Goal: Task Accomplishment & Management: Manage account settings

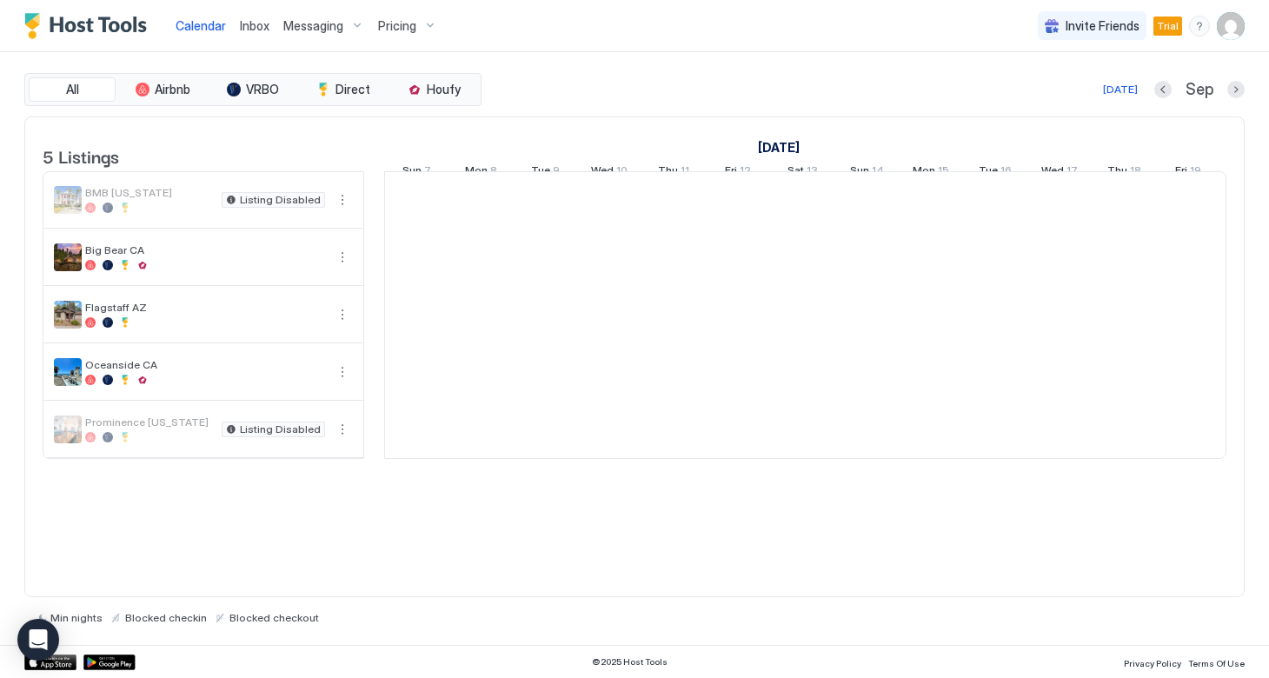
scroll to position [0, 965]
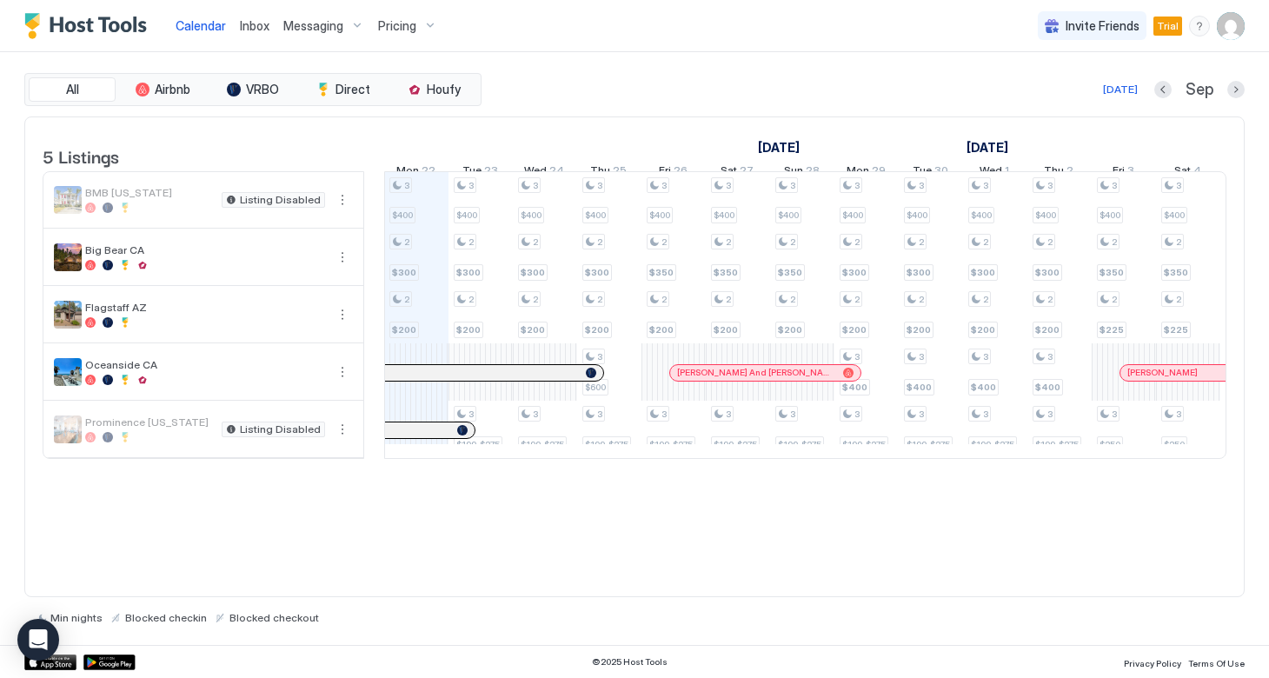
click at [347, 27] on div "Messaging" at bounding box center [323, 26] width 95 height 30
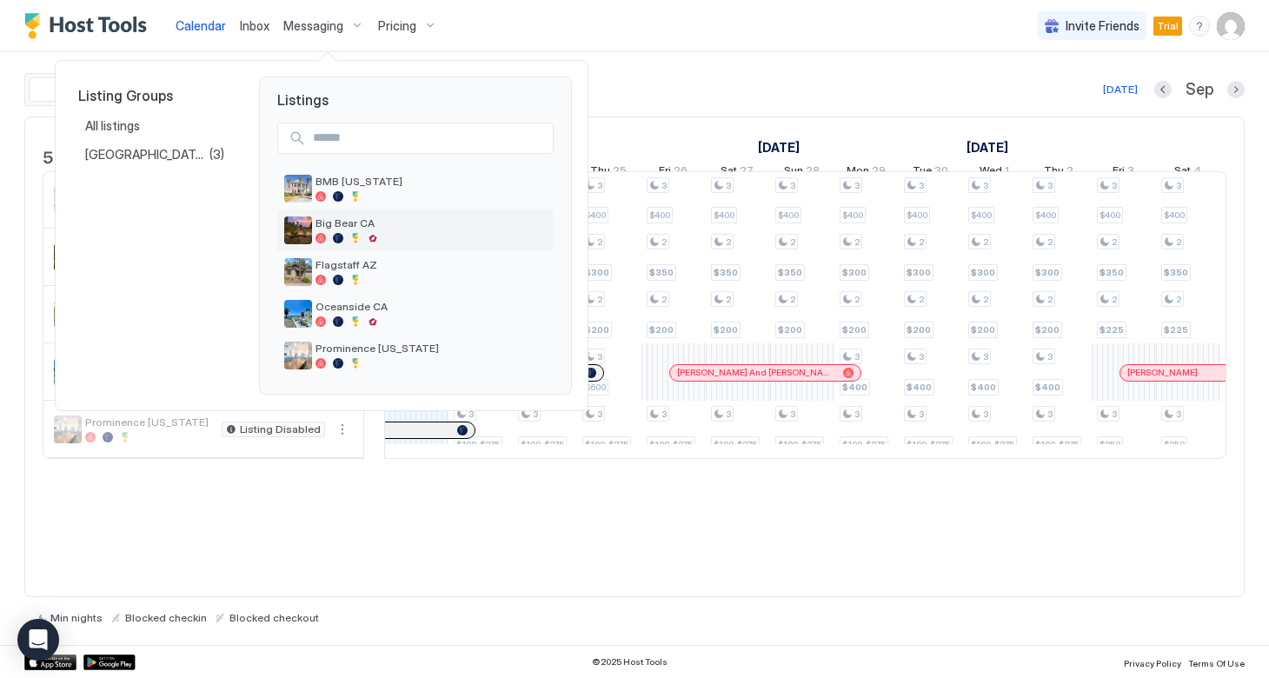
click at [327, 230] on div "Big Bear CA" at bounding box center [430, 229] width 231 height 27
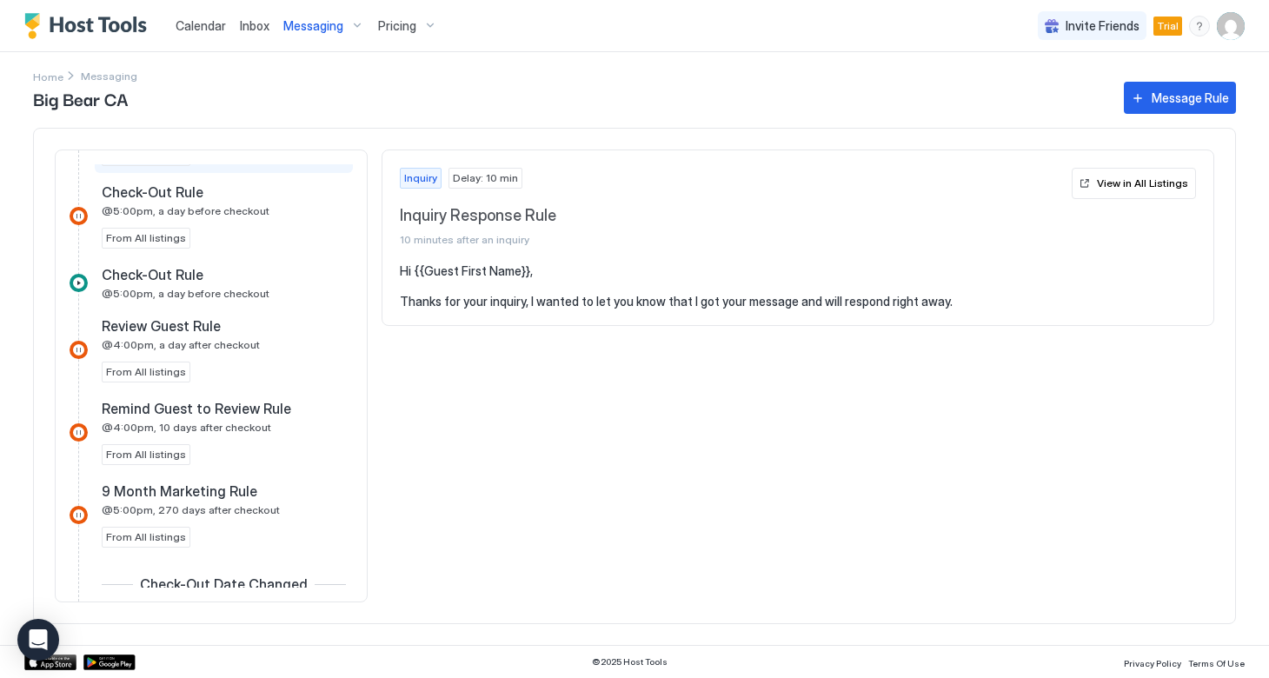
scroll to position [970, 0]
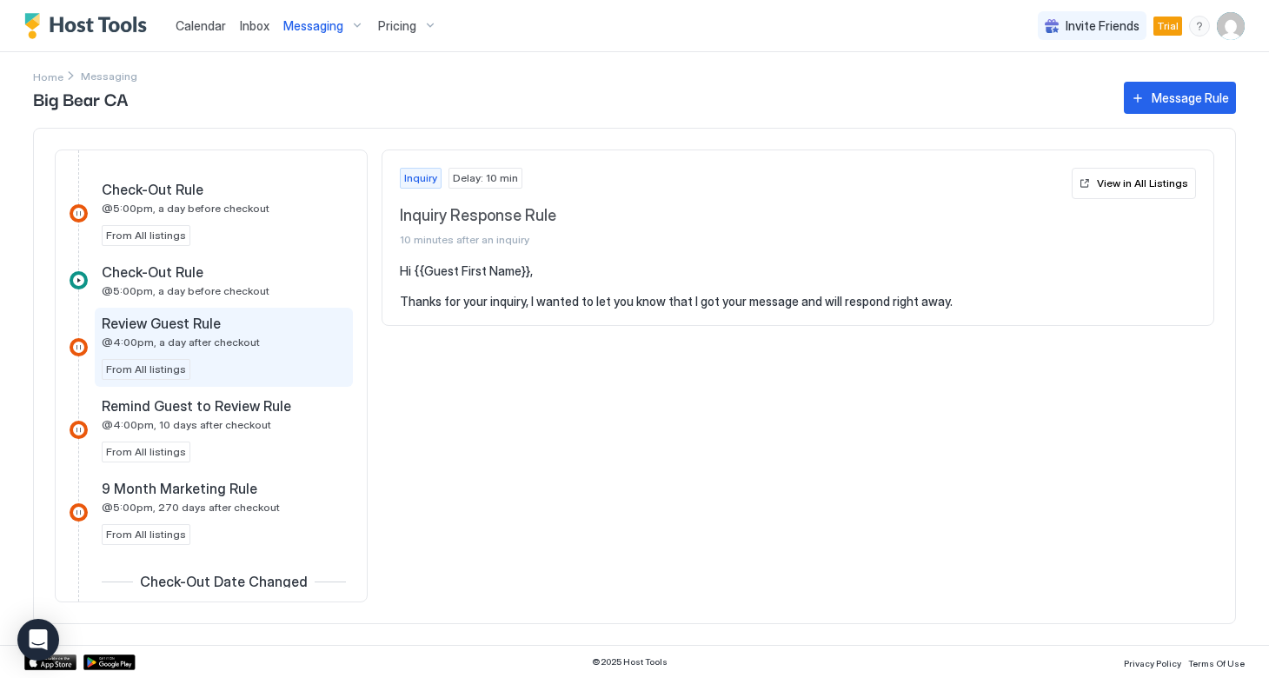
click at [162, 332] on span "Review Guest Rule" at bounding box center [161, 323] width 119 height 17
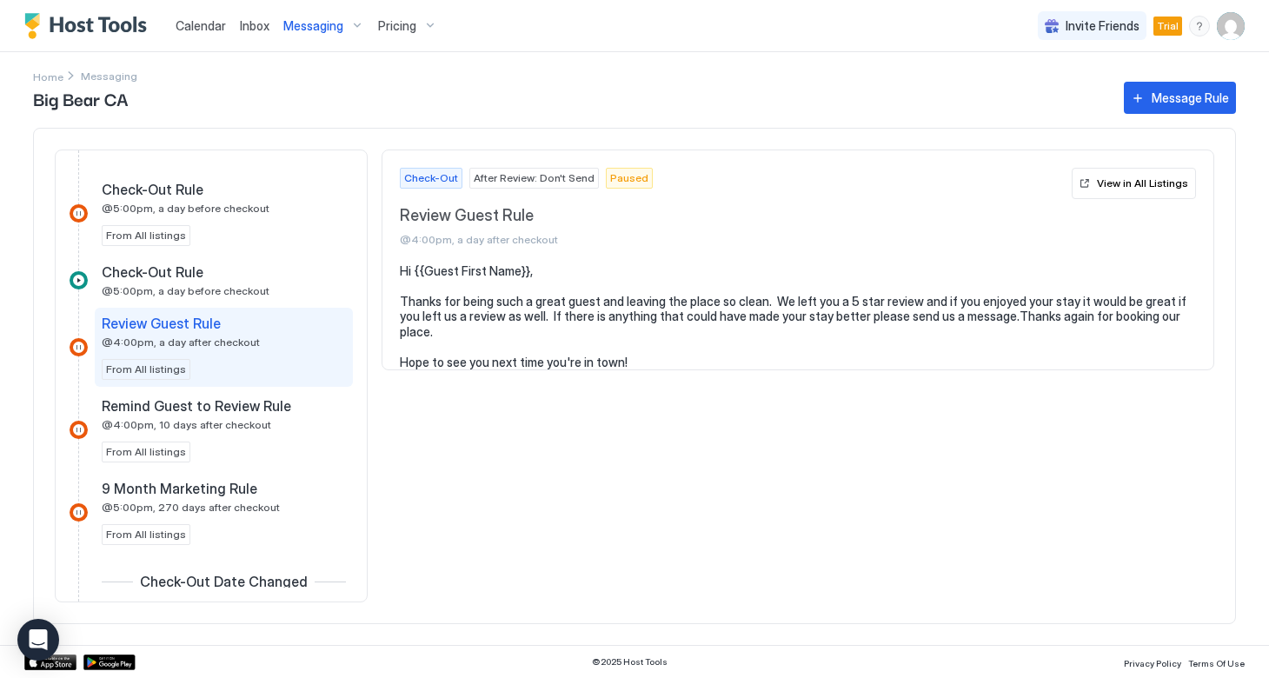
click at [613, 178] on span "Paused" at bounding box center [629, 178] width 38 height 16
click at [76, 348] on div at bounding box center [79, 347] width 18 height 18
click at [1148, 187] on div "View in All Listings" at bounding box center [1142, 184] width 91 height 16
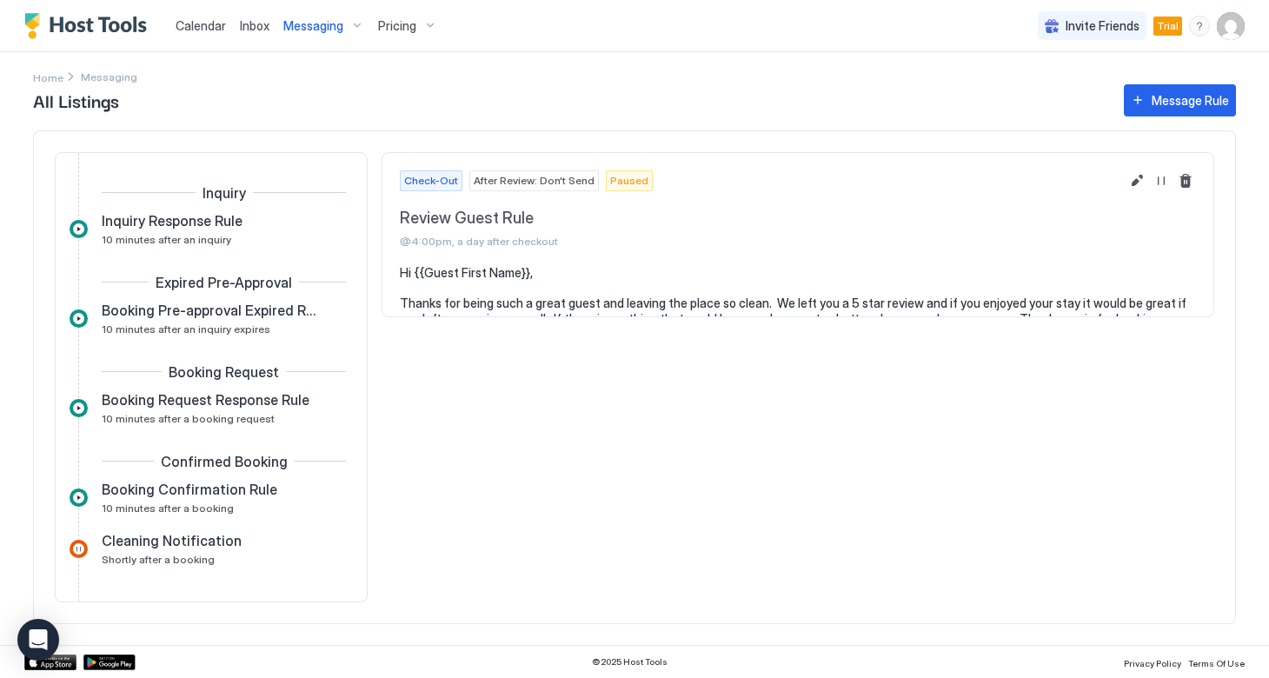
scroll to position [543, 0]
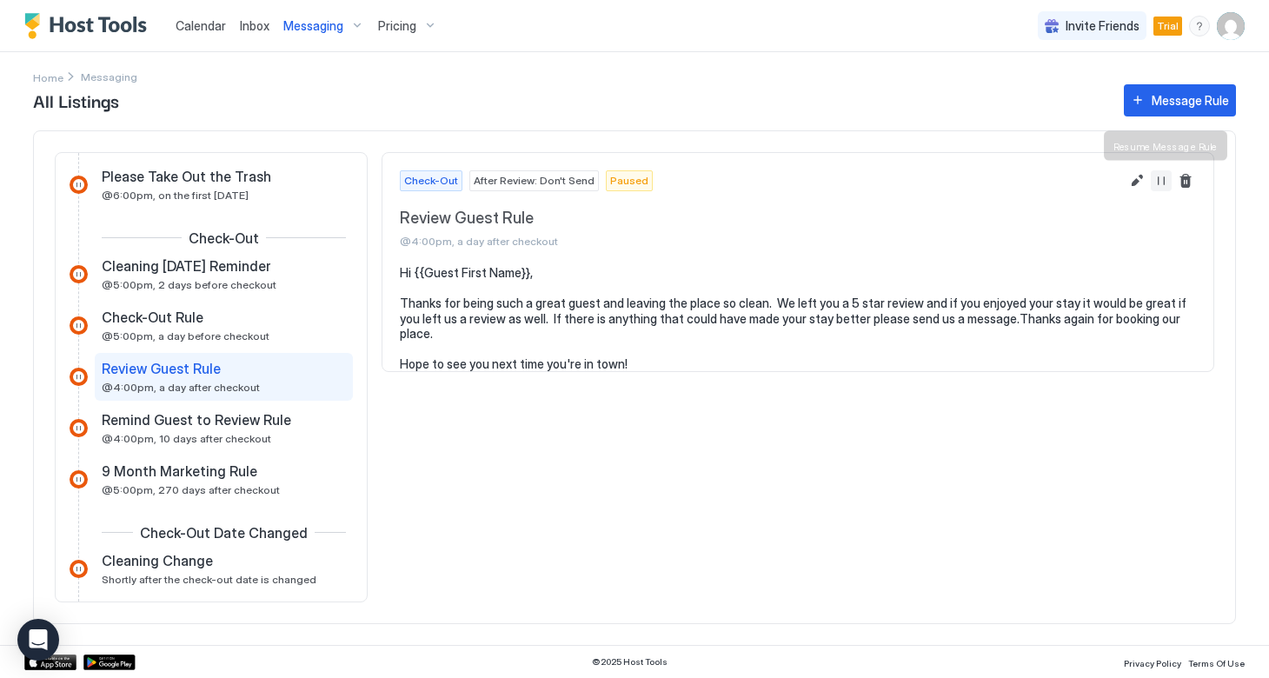
click at [1160, 182] on button "Resume Message Rule" at bounding box center [1161, 180] width 21 height 21
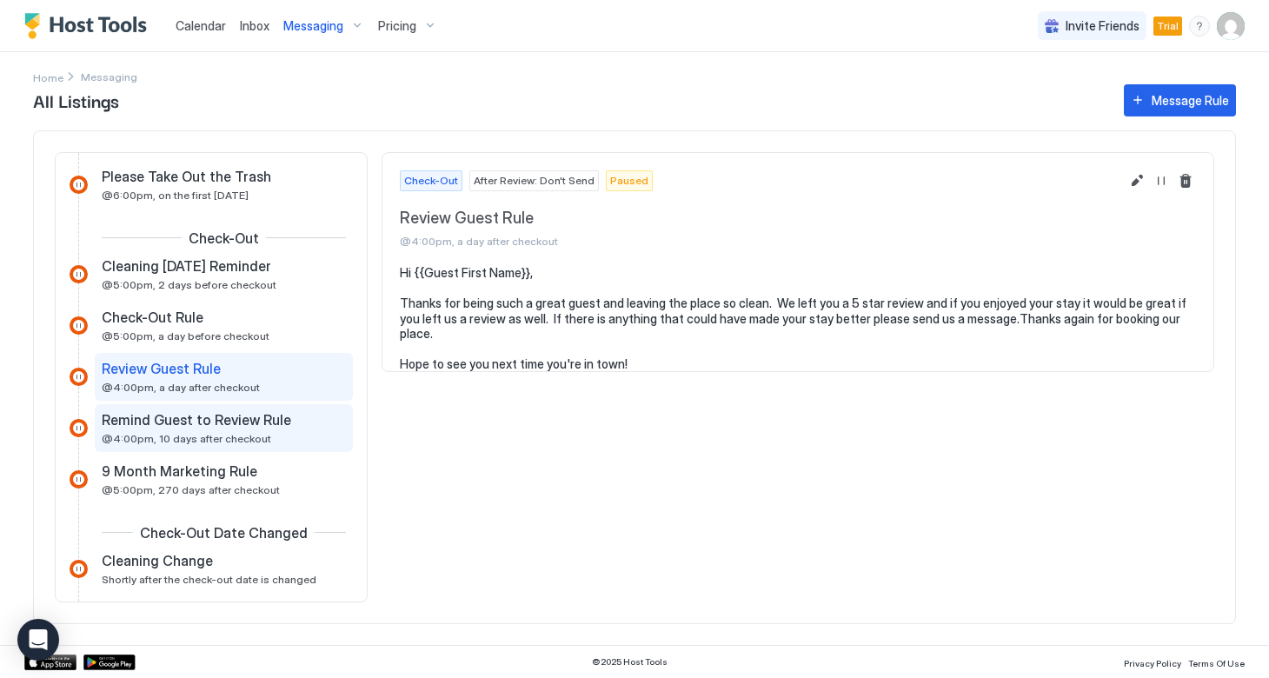
click at [200, 433] on span "@4:00pm, 10 days after checkout" at bounding box center [186, 438] width 169 height 13
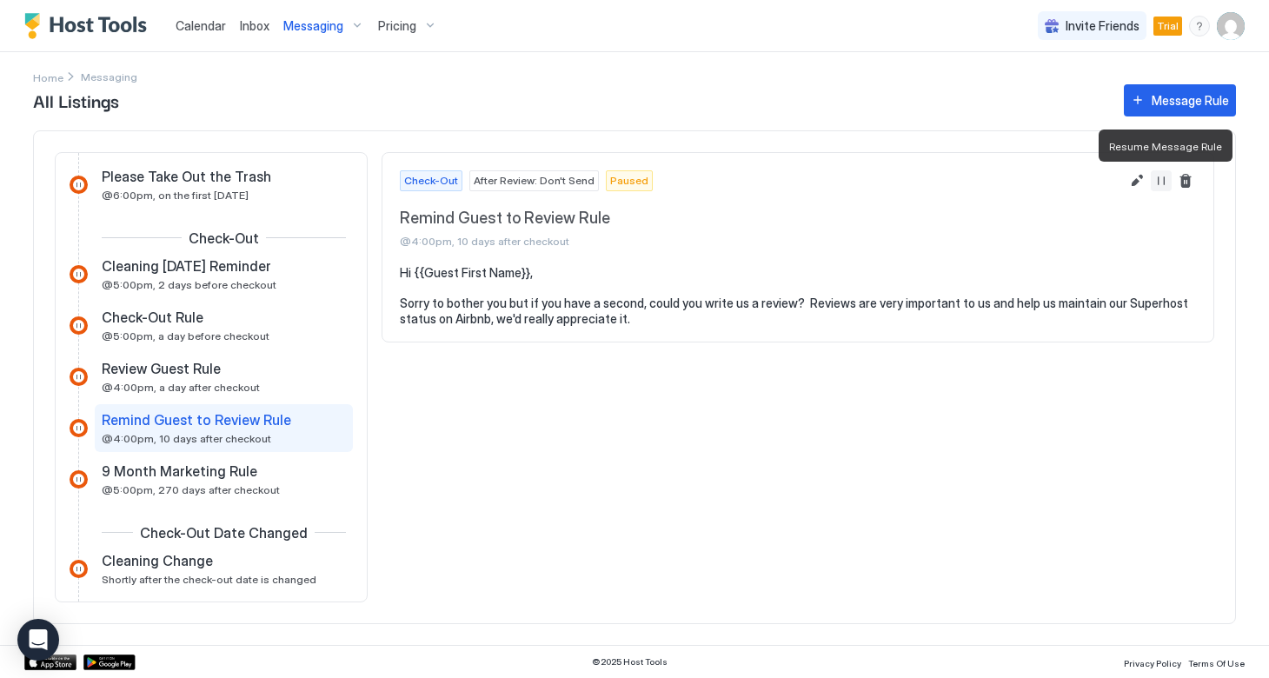
click at [1162, 178] on button "Resume Message Rule" at bounding box center [1161, 180] width 21 height 21
click at [613, 178] on span "Paused" at bounding box center [629, 181] width 38 height 16
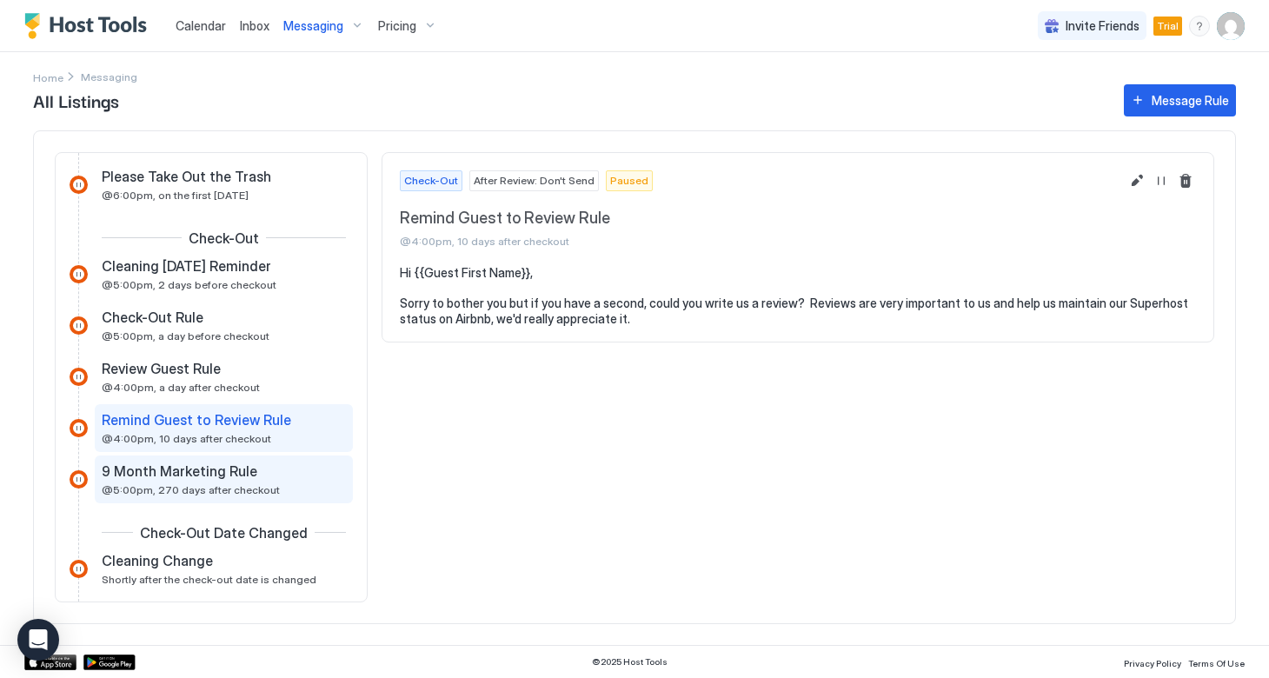
click at [206, 472] on span "9 Month Marketing Rule" at bounding box center [180, 470] width 156 height 17
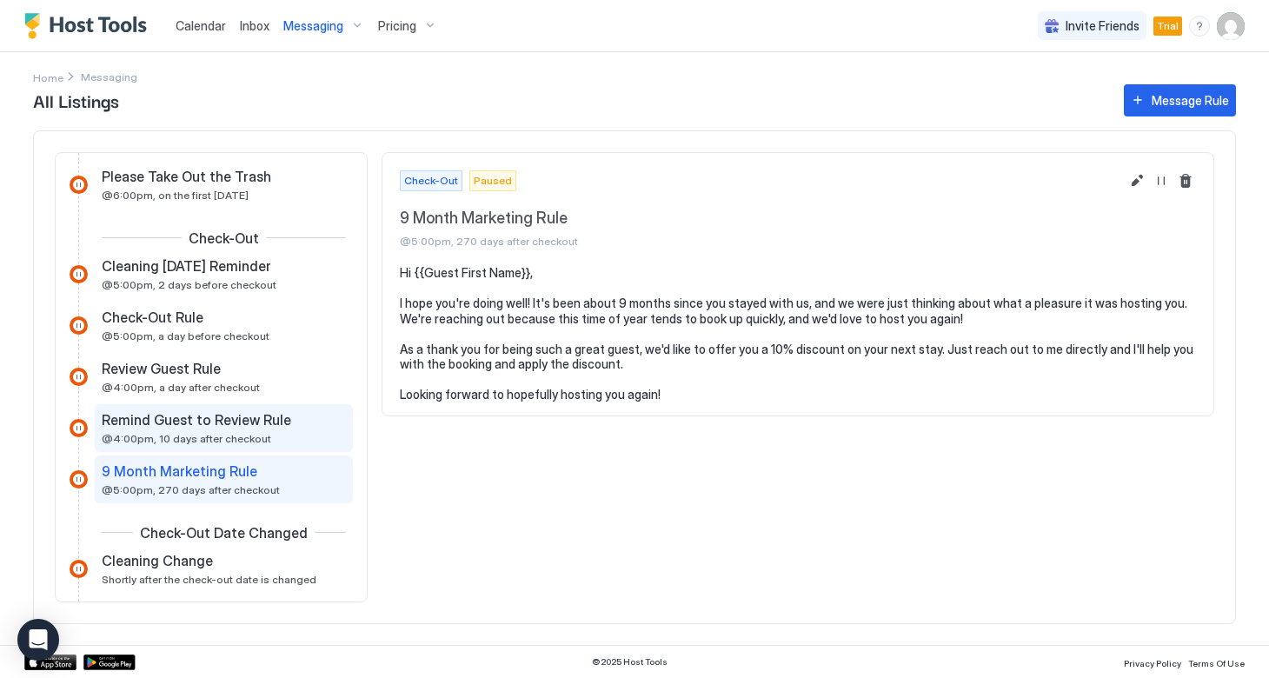
click at [196, 422] on span "Remind Guest to Review Rule" at bounding box center [196, 419] width 189 height 17
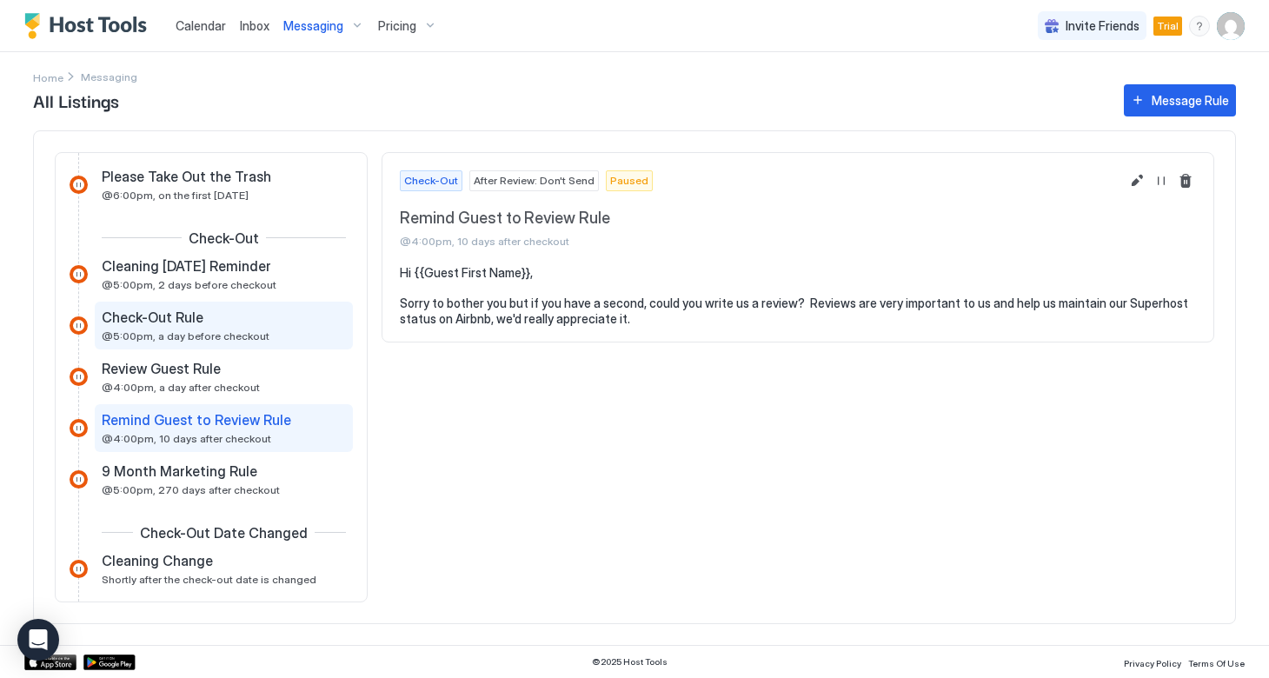
click at [161, 320] on span "Check-Out Rule" at bounding box center [153, 316] width 102 height 17
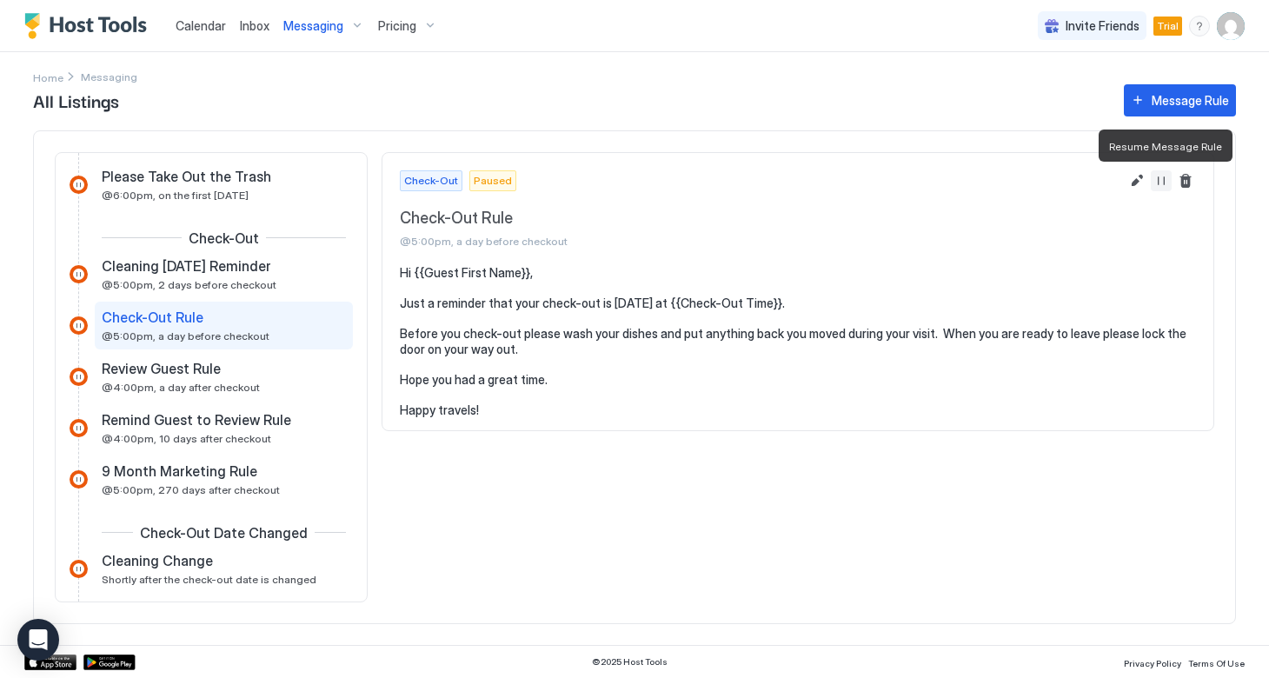
click at [1157, 183] on button "Resume Message Rule" at bounding box center [1161, 180] width 21 height 21
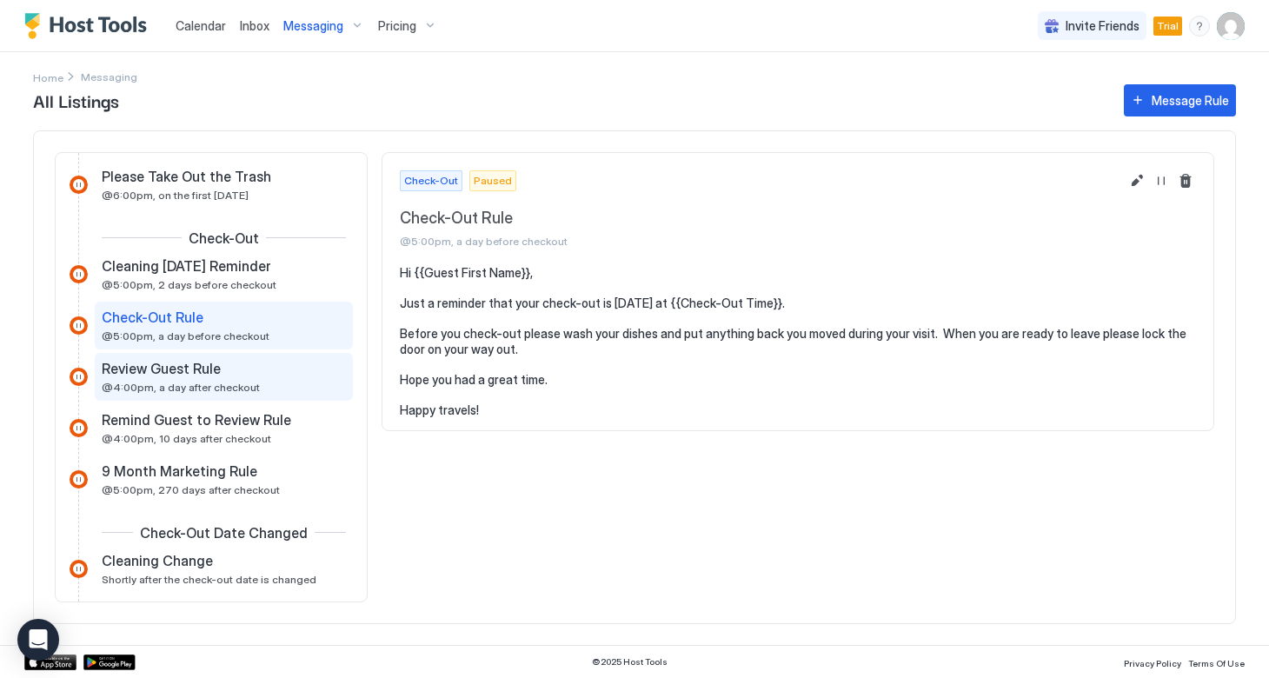
click at [192, 386] on span "@4:00pm, a day after checkout" at bounding box center [181, 387] width 158 height 13
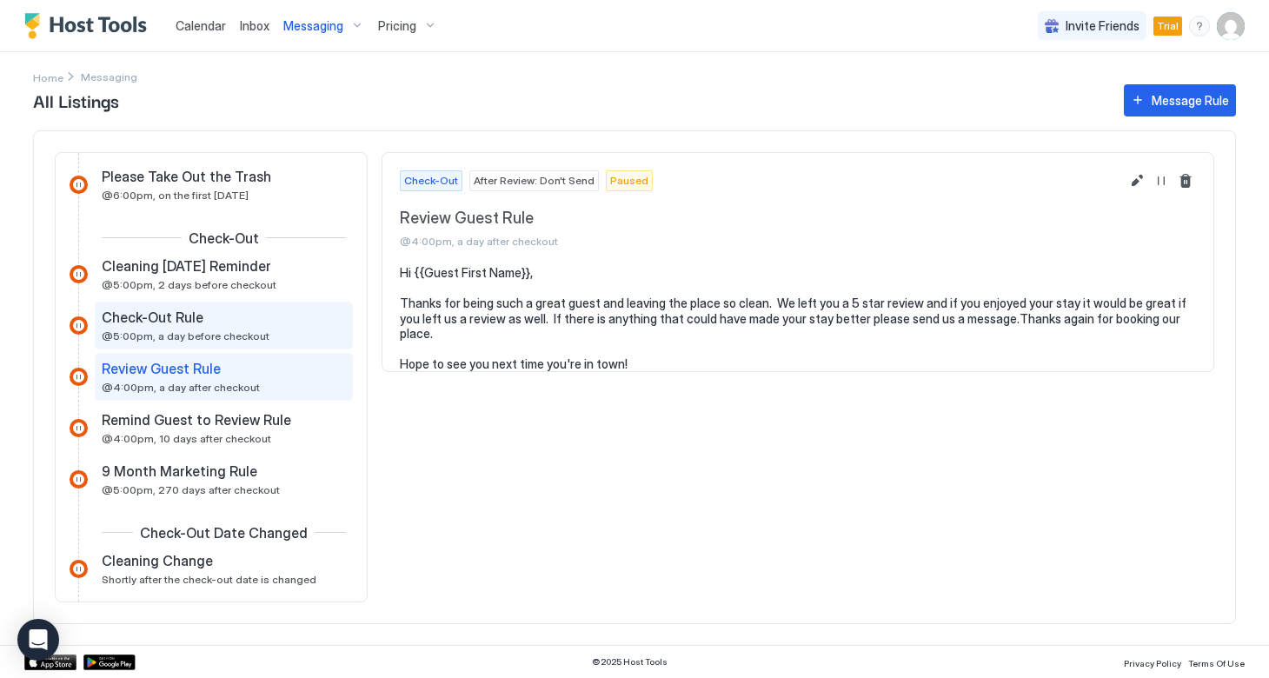
click at [166, 325] on span "Check-Out Rule" at bounding box center [153, 316] width 102 height 17
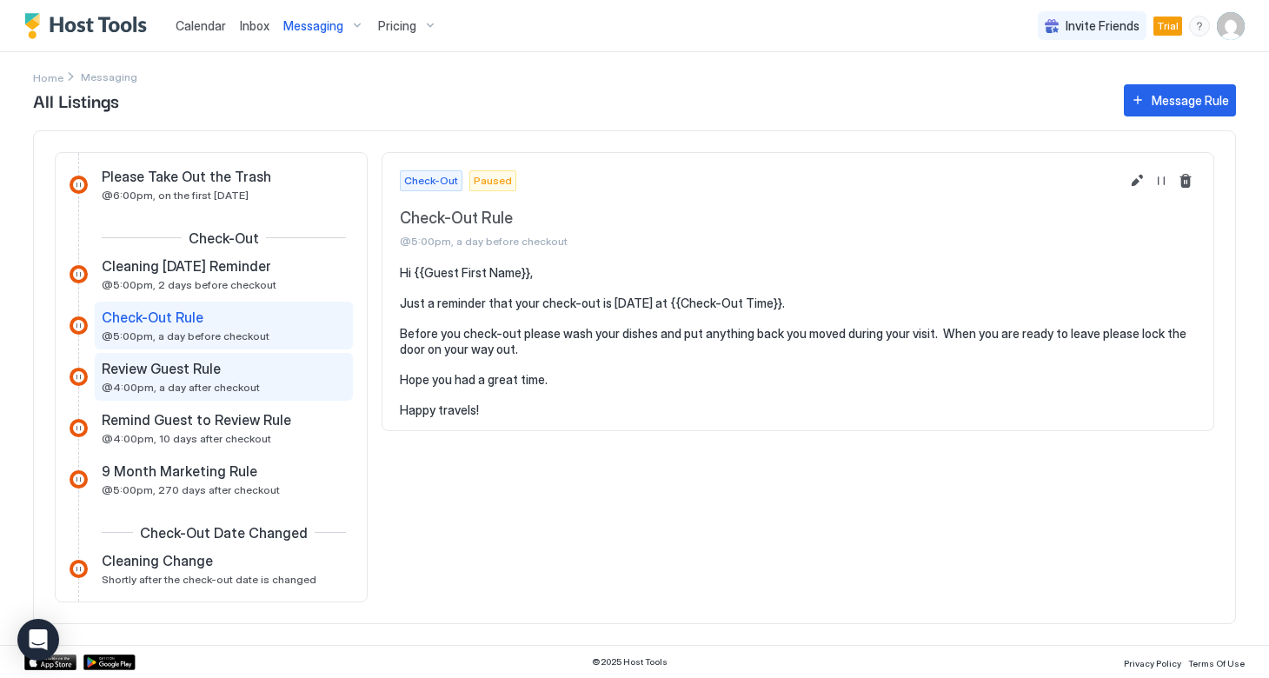
click at [167, 373] on span "Review Guest Rule" at bounding box center [161, 368] width 119 height 17
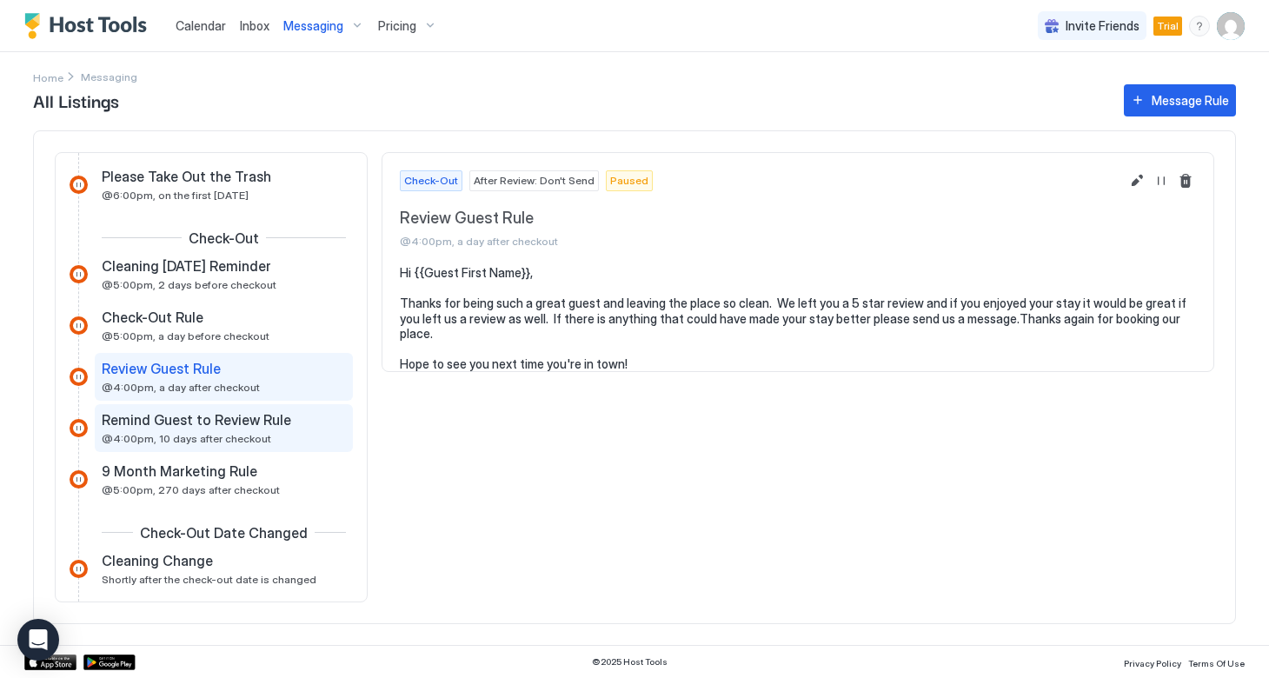
click at [190, 421] on span "Remind Guest to Review Rule" at bounding box center [196, 419] width 189 height 17
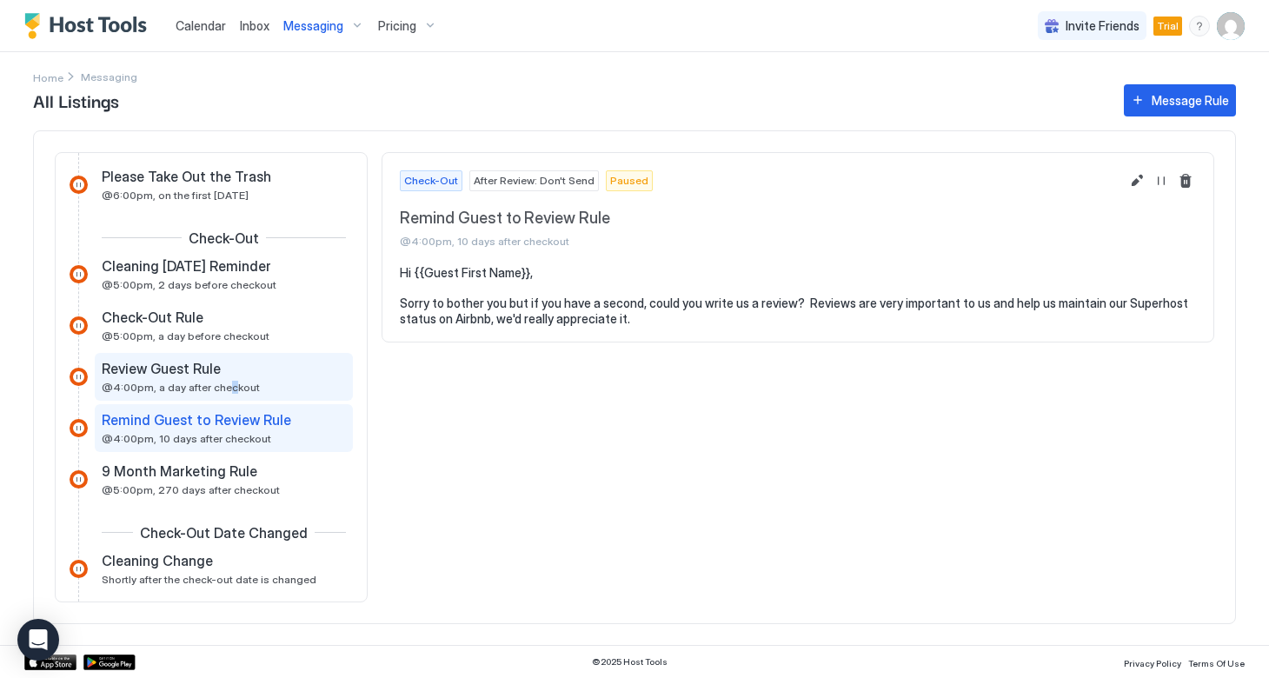
click at [224, 381] on span "@4:00pm, a day after checkout" at bounding box center [181, 387] width 158 height 13
click at [1164, 186] on button "Resume Message Rule" at bounding box center [1161, 180] width 21 height 21
click at [524, 181] on span "After Review: Don't Send" at bounding box center [534, 181] width 121 height 16
click at [1163, 182] on button "Resume Message Rule" at bounding box center [1161, 180] width 21 height 21
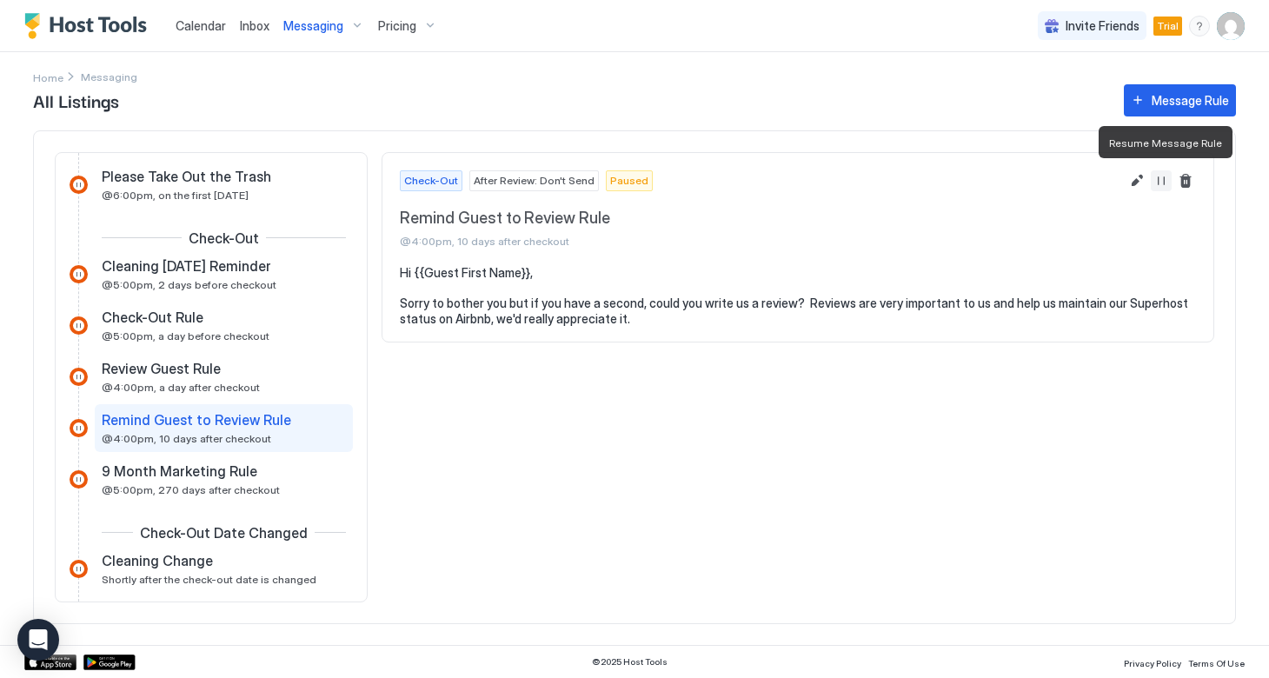
click at [1163, 182] on button "Resume Message Rule" at bounding box center [1161, 180] width 21 height 21
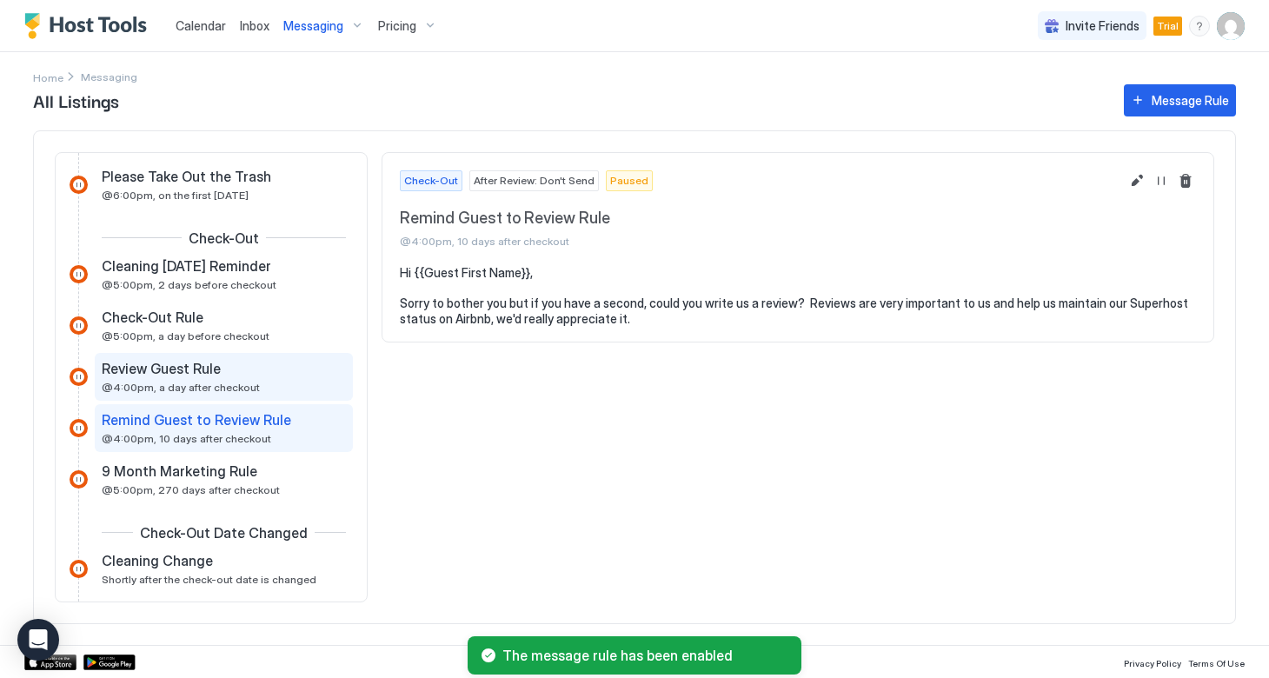
click at [180, 367] on span "Review Guest Rule" at bounding box center [161, 368] width 119 height 17
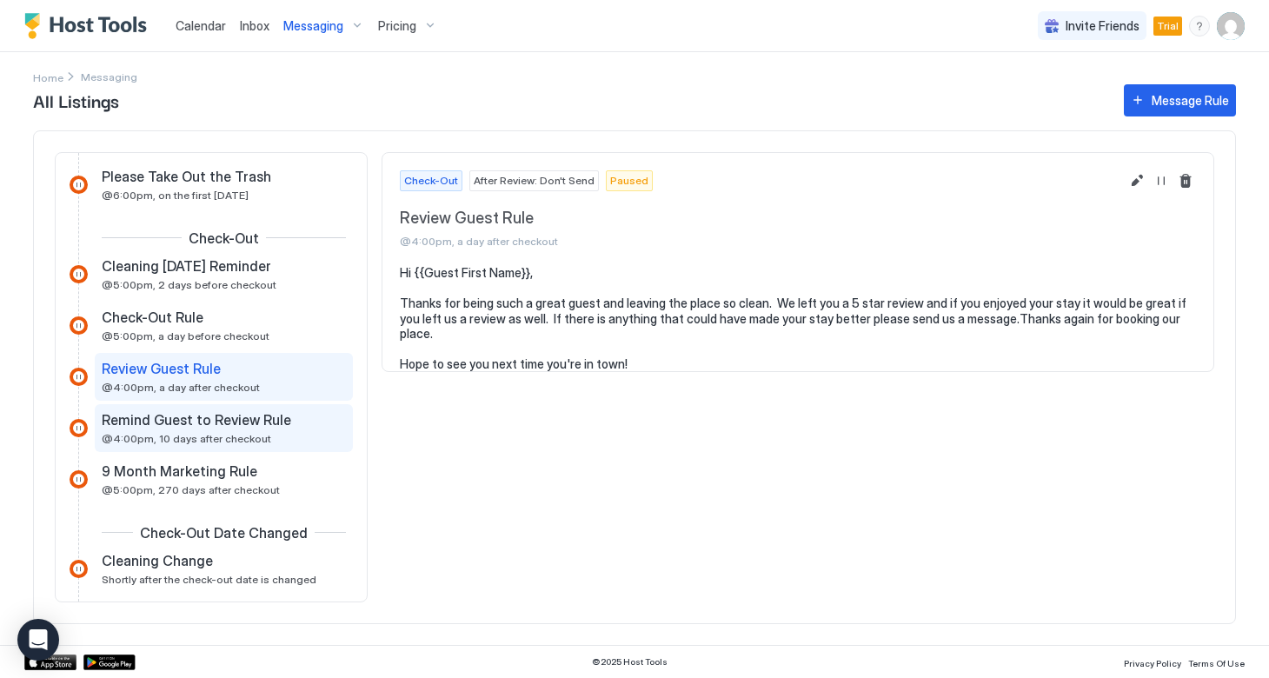
click at [178, 426] on span "Remind Guest to Review Rule" at bounding box center [196, 419] width 189 height 17
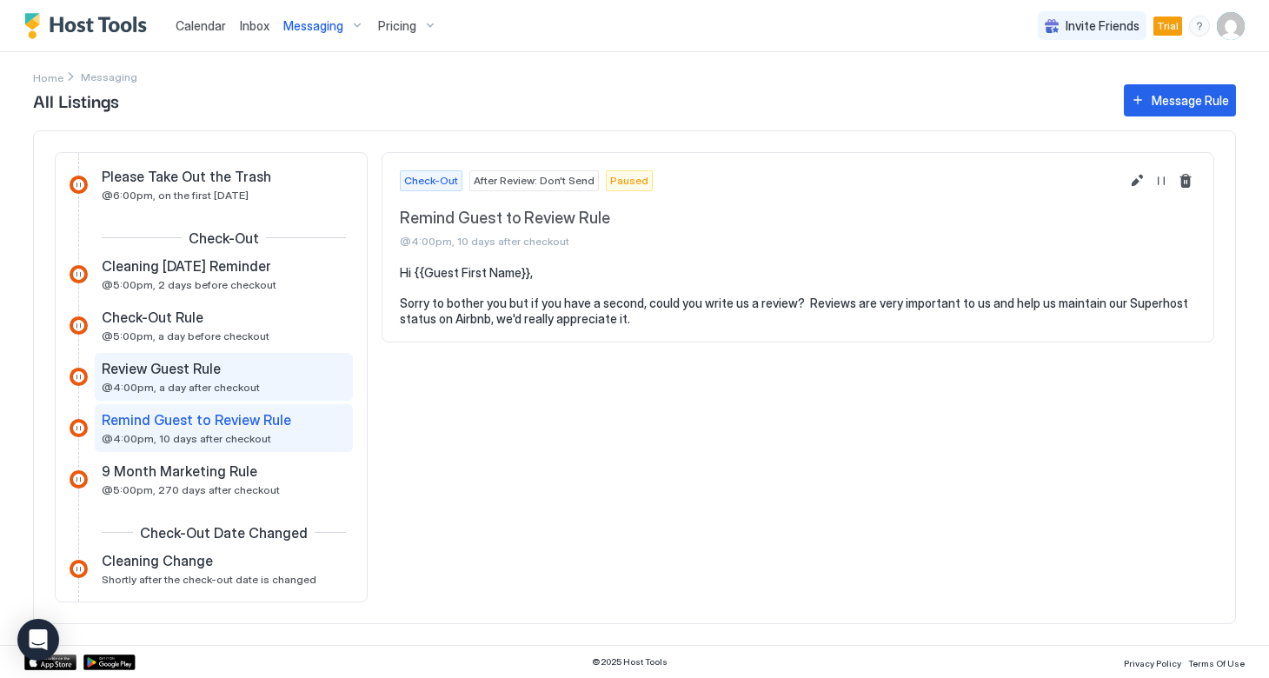
click at [179, 376] on span "Review Guest Rule" at bounding box center [161, 368] width 119 height 17
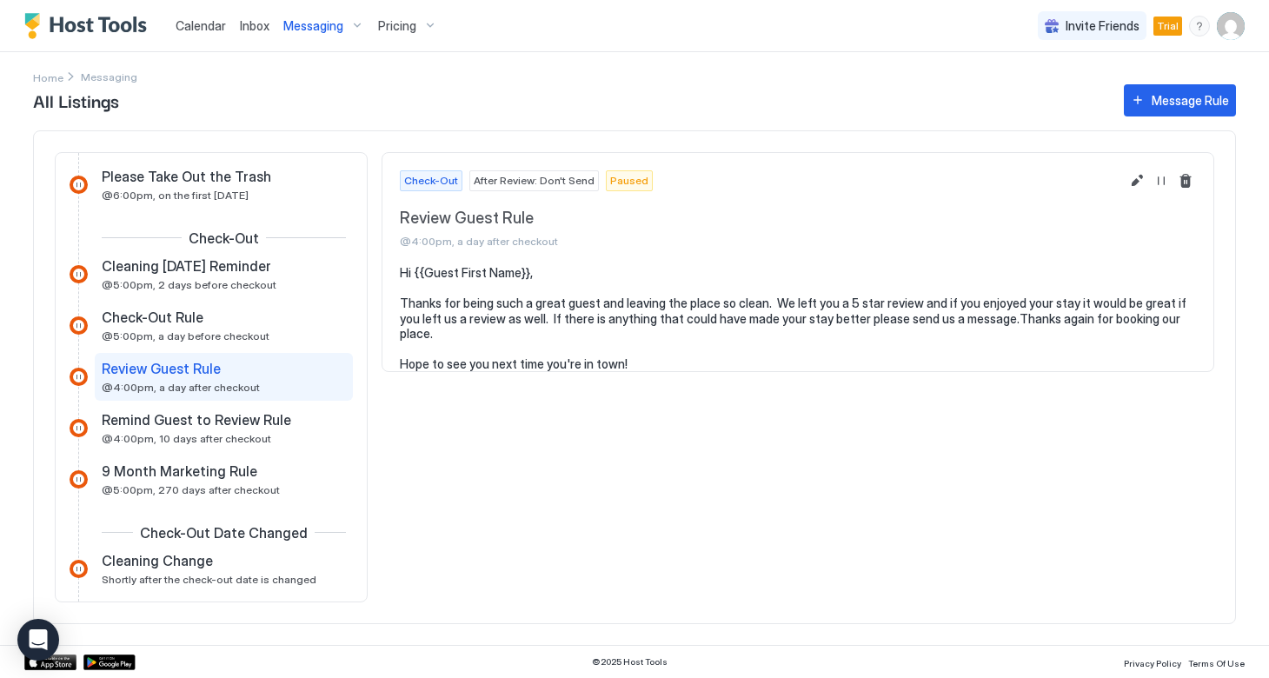
click at [519, 179] on span "After Review: Don't Send" at bounding box center [534, 181] width 121 height 16
click at [1160, 177] on button "Resume Message Rule" at bounding box center [1161, 180] width 21 height 21
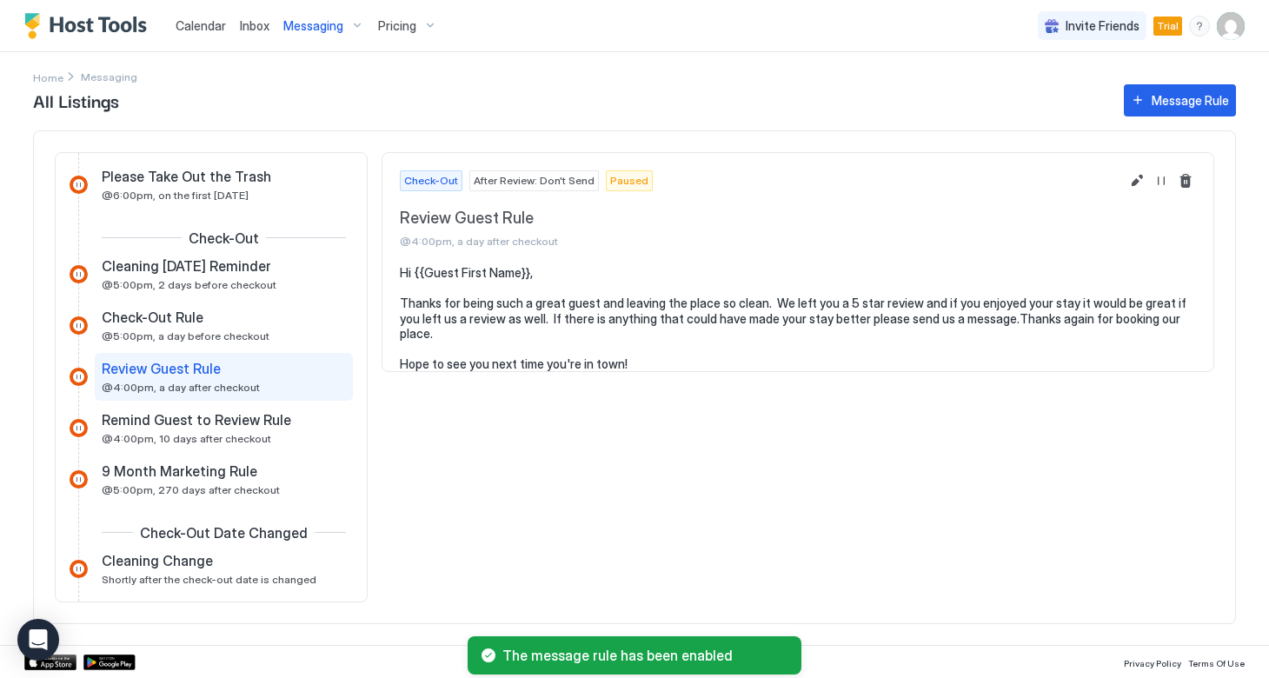
click at [536, 182] on span "After Review: Don't Send" at bounding box center [534, 181] width 121 height 16
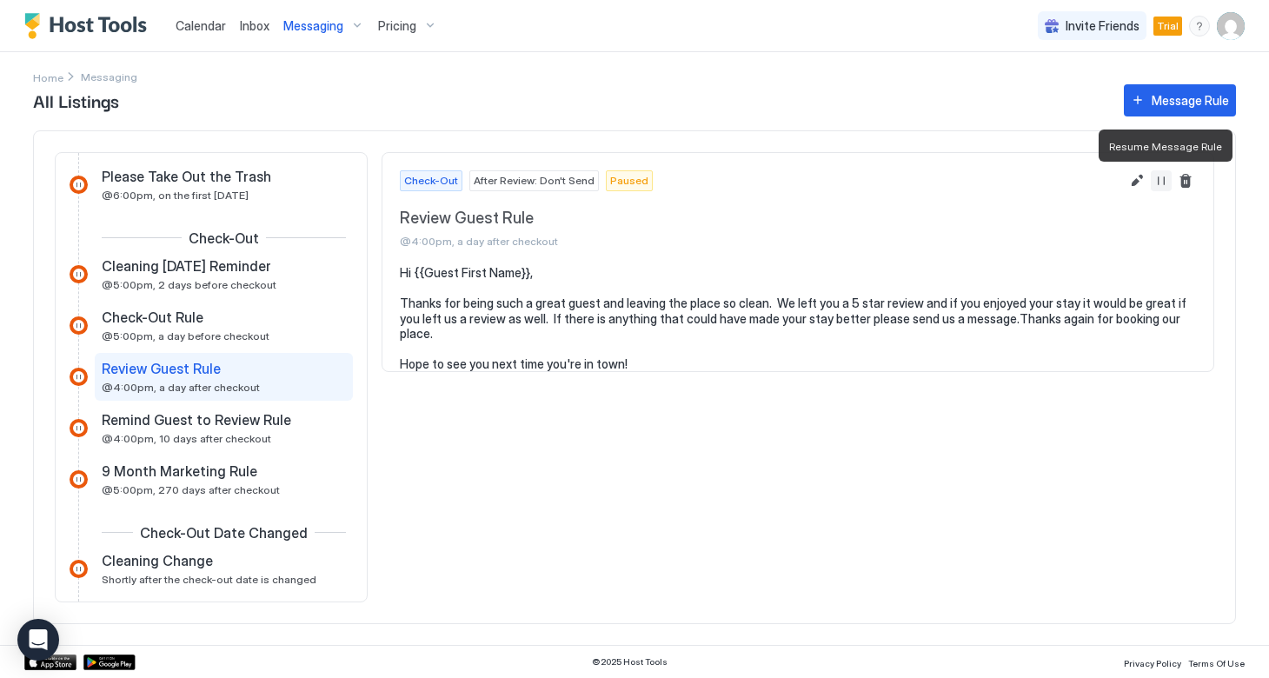
click at [1160, 177] on button "Resume Message Rule" at bounding box center [1161, 180] width 21 height 21
click at [1157, 184] on button "Resume Message Rule" at bounding box center [1161, 180] width 21 height 21
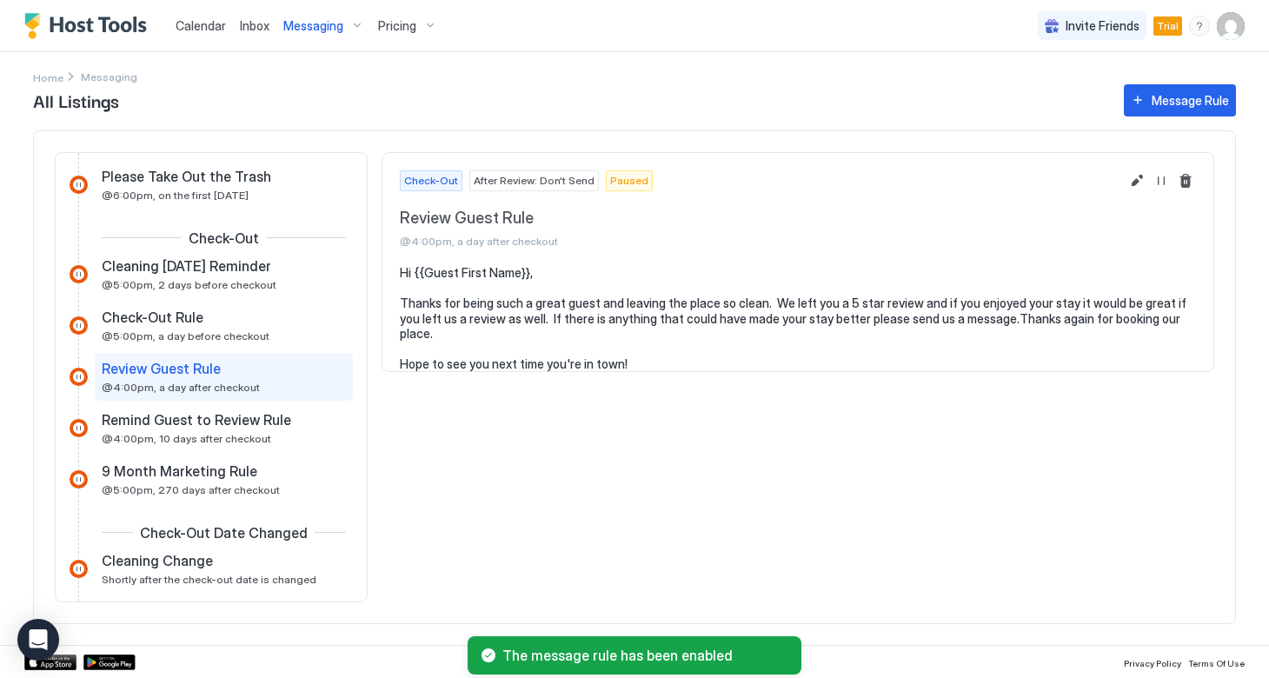
click at [611, 179] on span "Paused" at bounding box center [629, 181] width 38 height 16
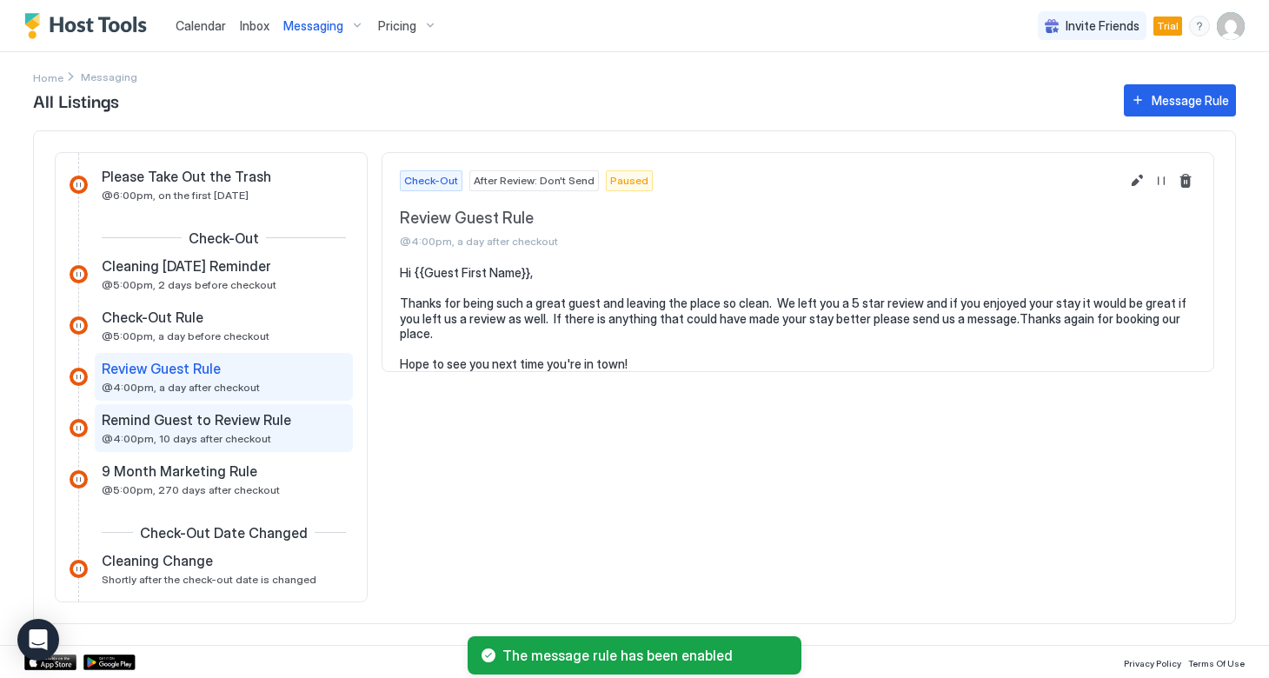
click at [150, 423] on span "Remind Guest to Review Rule" at bounding box center [196, 419] width 189 height 17
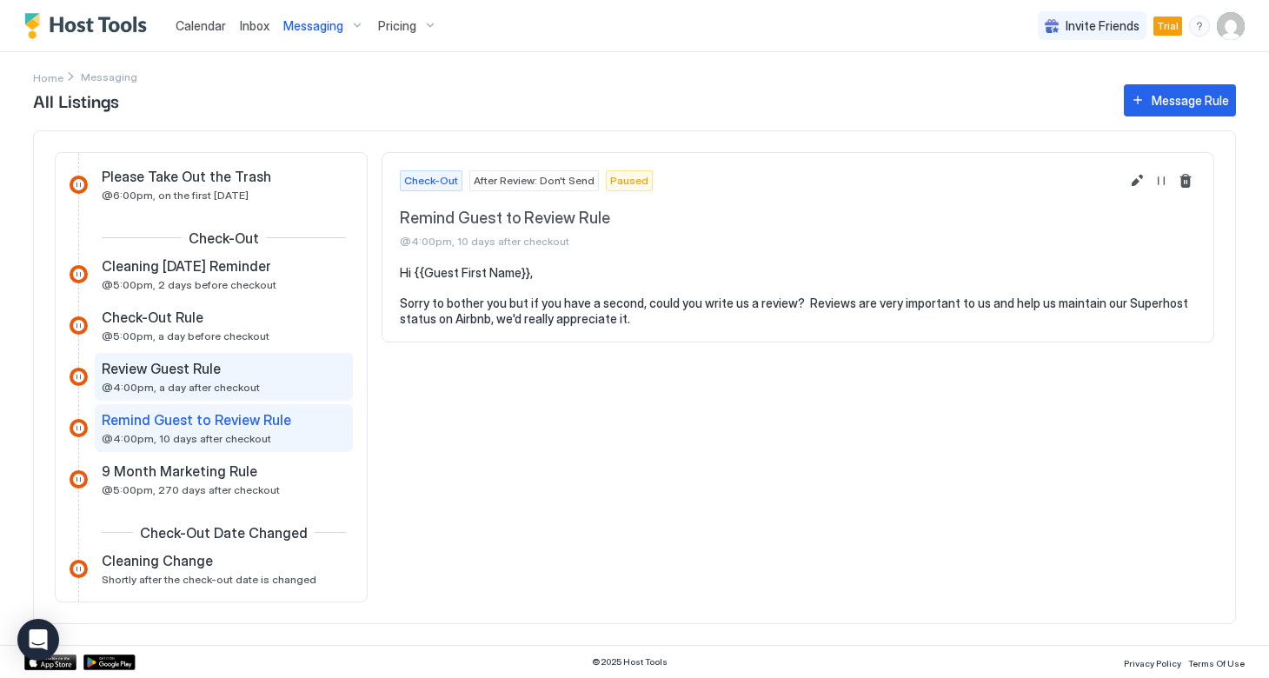
click at [146, 382] on span "@4:00pm, a day after checkout" at bounding box center [181, 387] width 158 height 13
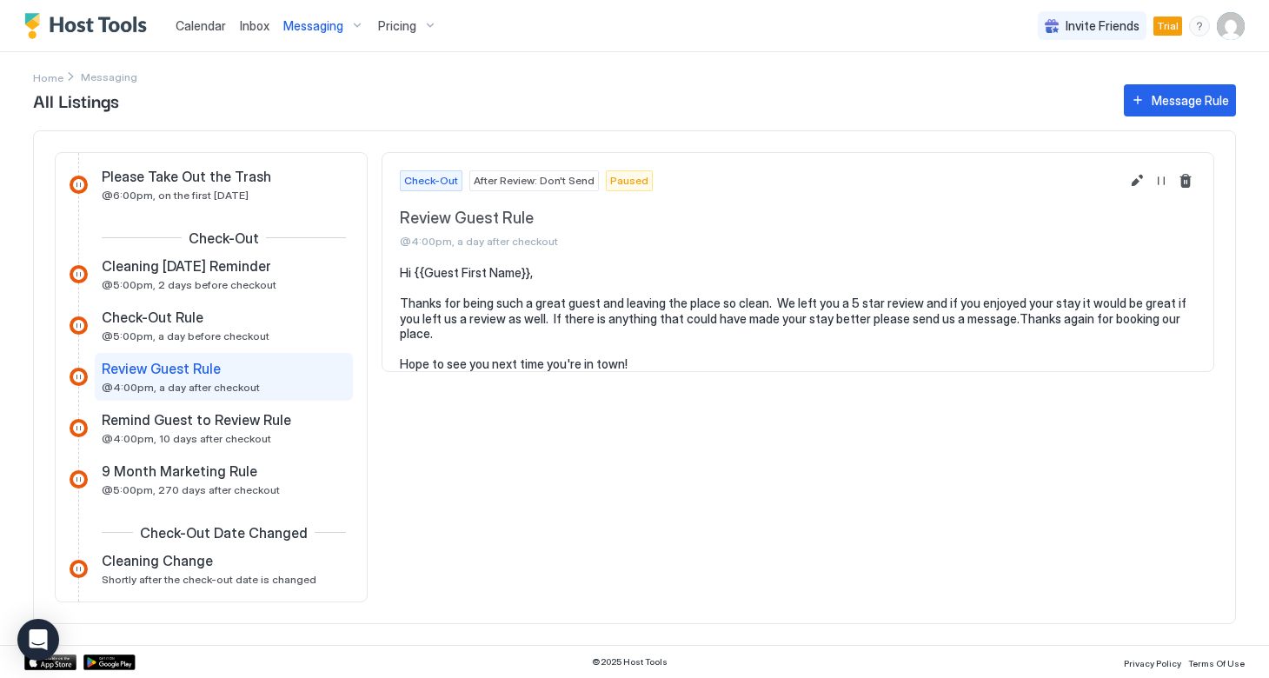
click at [353, 27] on div "Messaging" at bounding box center [323, 26] width 95 height 30
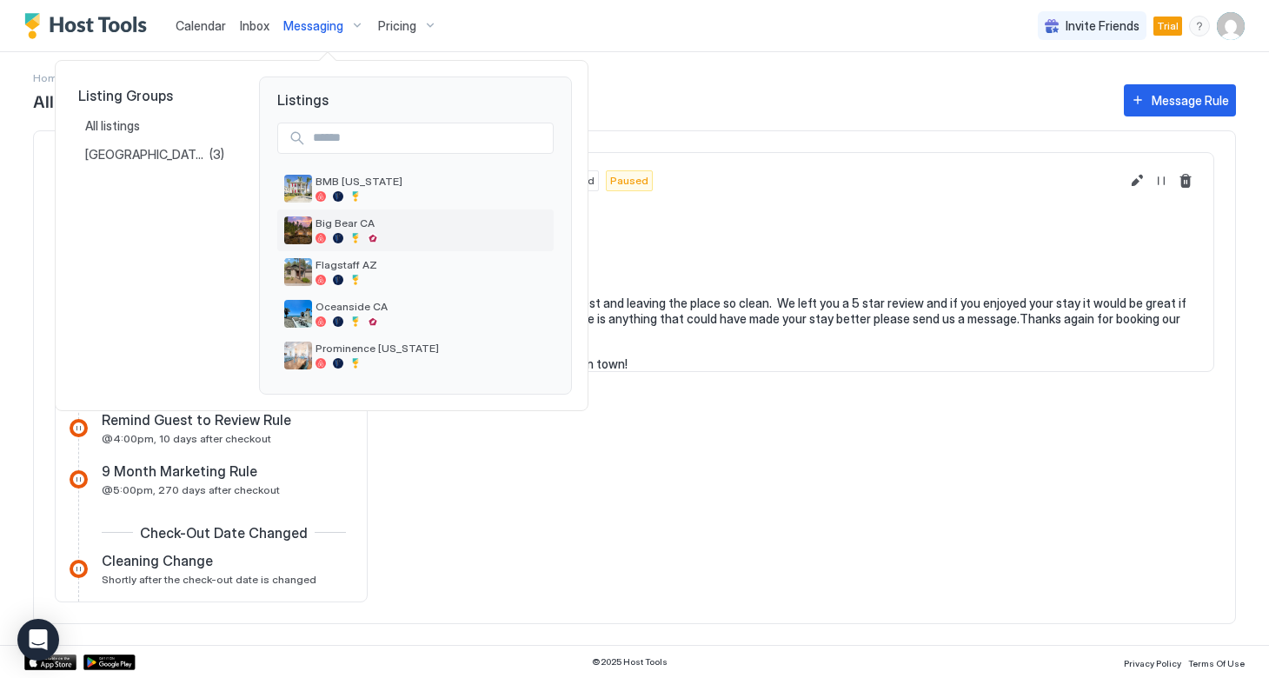
click at [329, 233] on div at bounding box center [430, 238] width 231 height 10
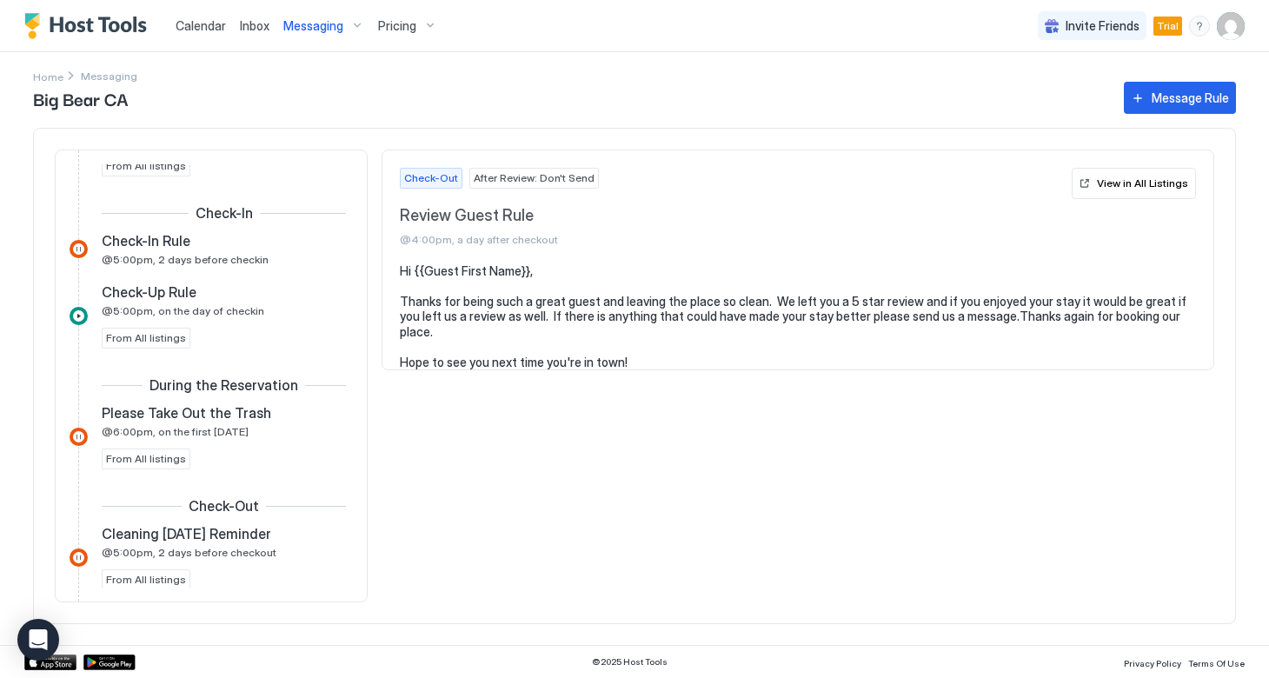
click at [509, 180] on span "After Review: Don't Send" at bounding box center [534, 178] width 121 height 16
click at [1096, 183] on button "View in All Listings" at bounding box center [1133, 183] width 124 height 31
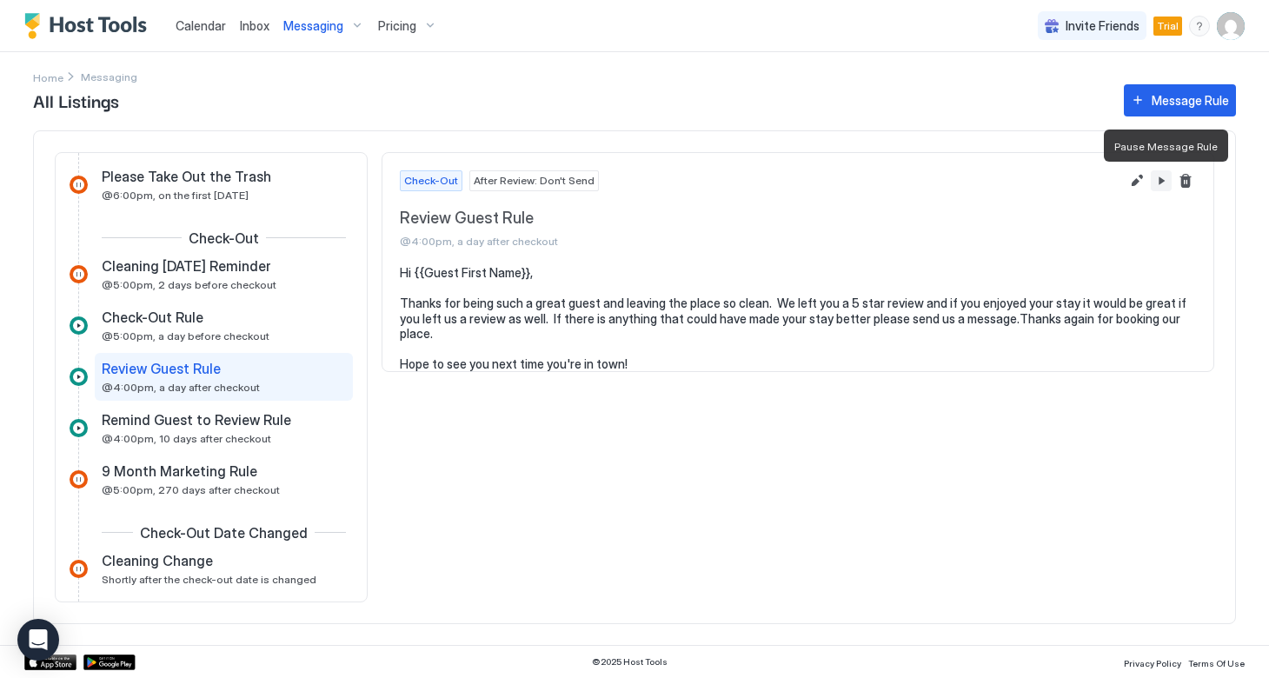
click at [1161, 180] on button "Pause Message Rule" at bounding box center [1161, 180] width 21 height 21
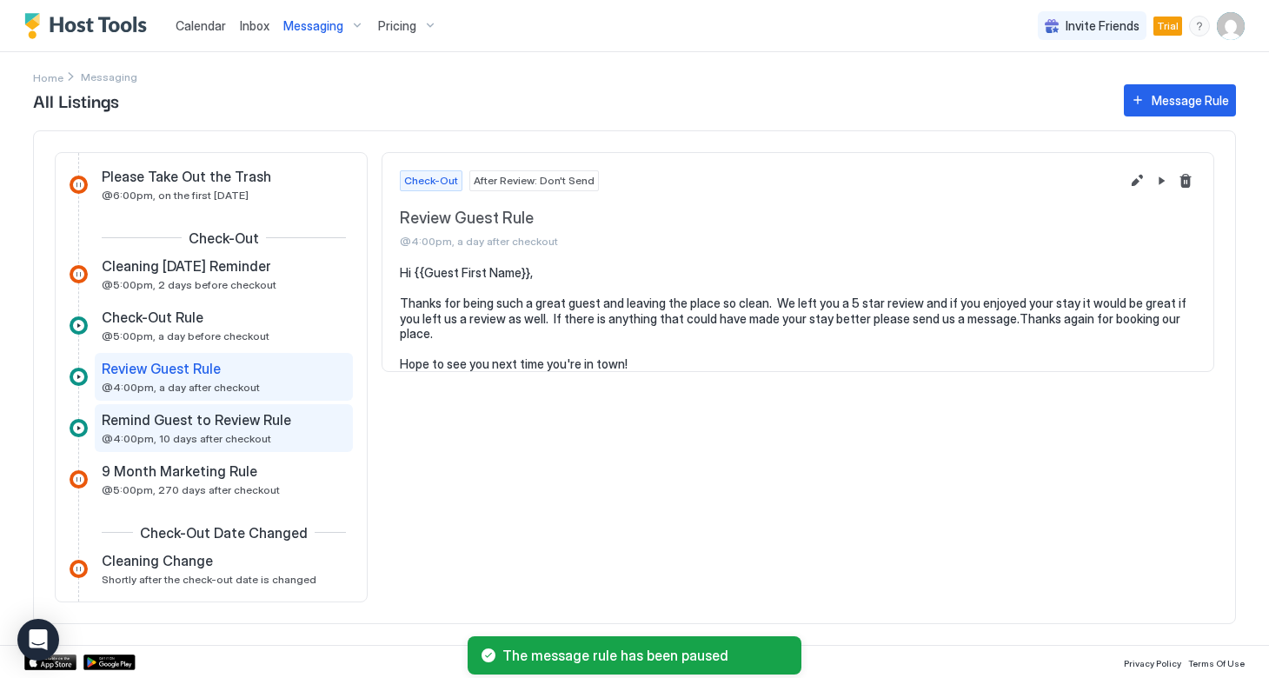
click at [208, 423] on span "Remind Guest to Review Rule" at bounding box center [196, 419] width 189 height 17
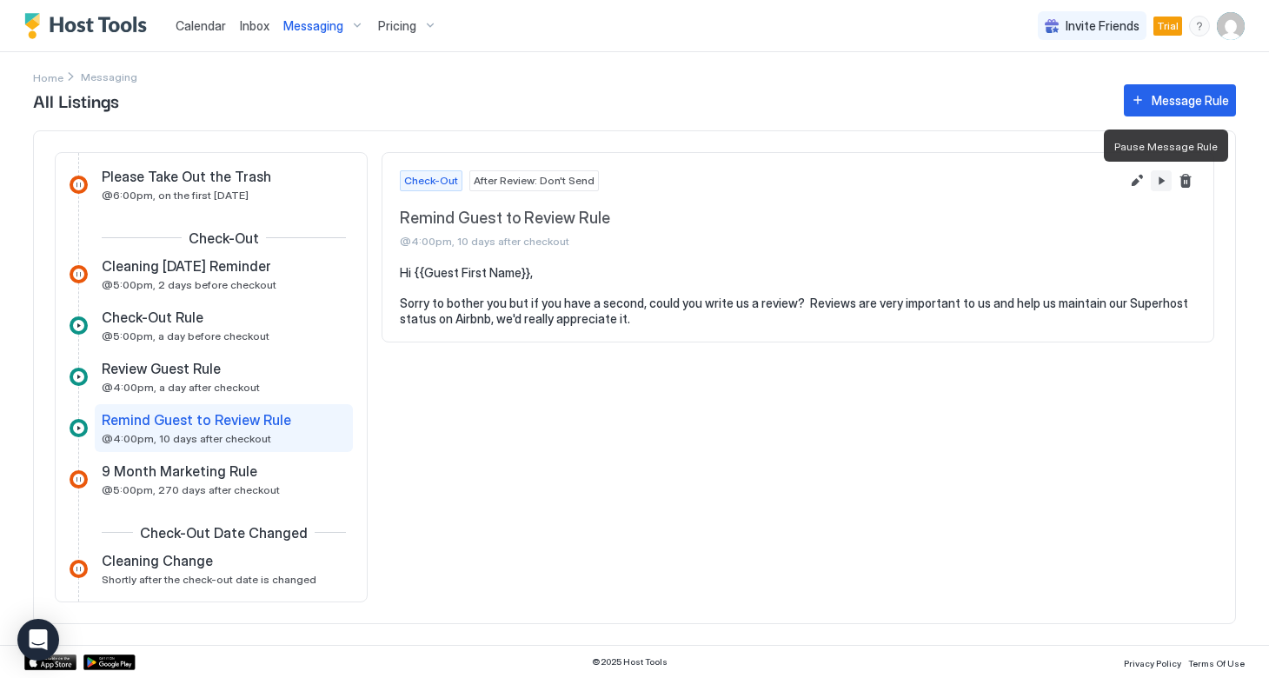
click at [1162, 176] on button "Pause Message Rule" at bounding box center [1161, 180] width 21 height 21
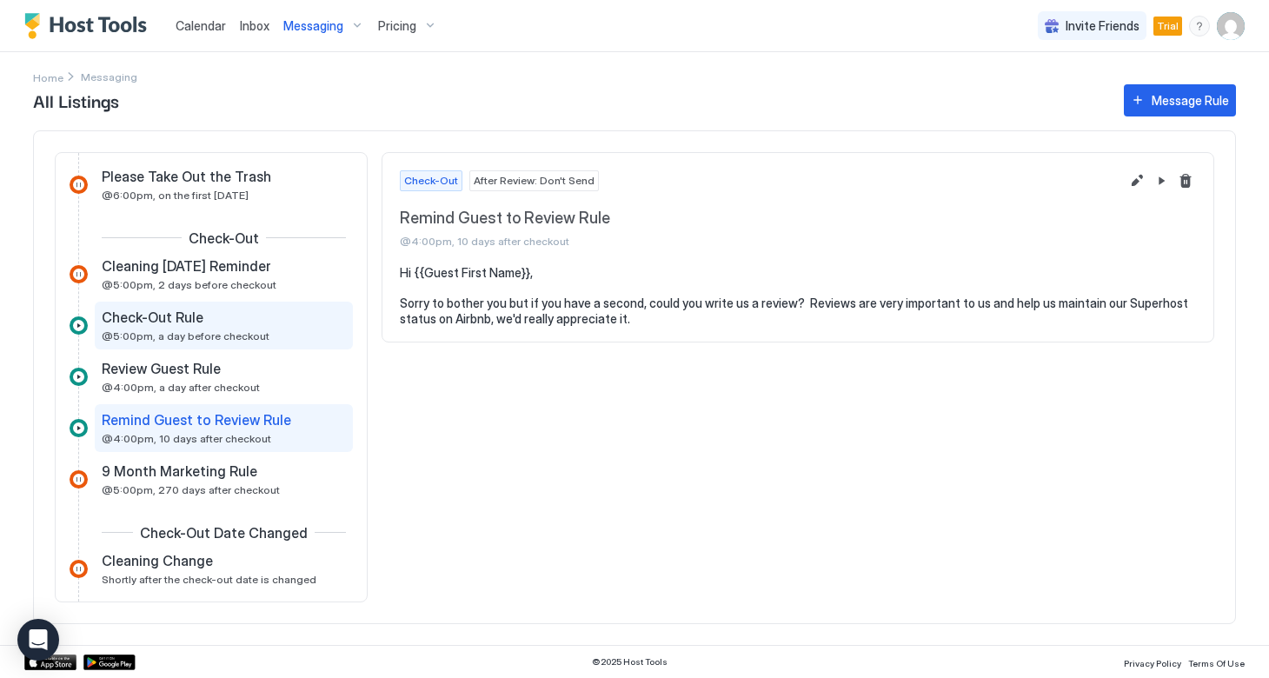
click at [156, 318] on span "Check-Out Rule" at bounding box center [153, 316] width 102 height 17
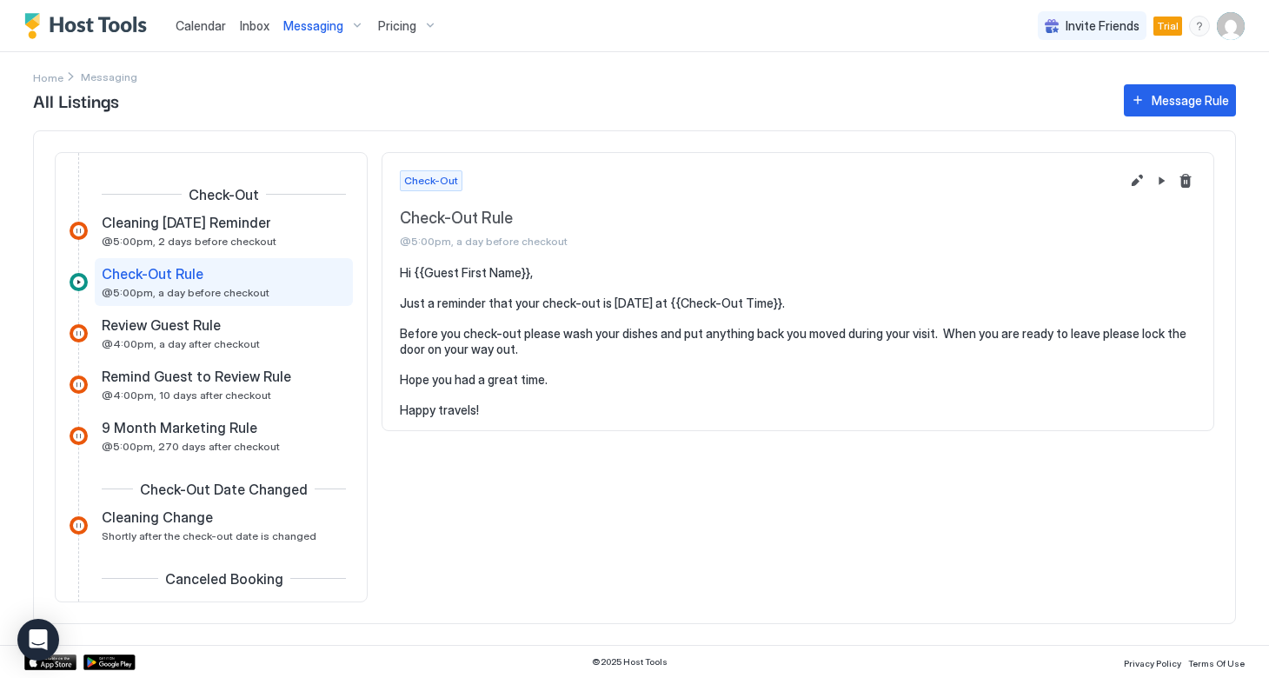
scroll to position [587, 0]
click at [166, 340] on span "@4:00pm, a day after checkout" at bounding box center [181, 342] width 158 height 13
